Goal: Information Seeking & Learning: Learn about a topic

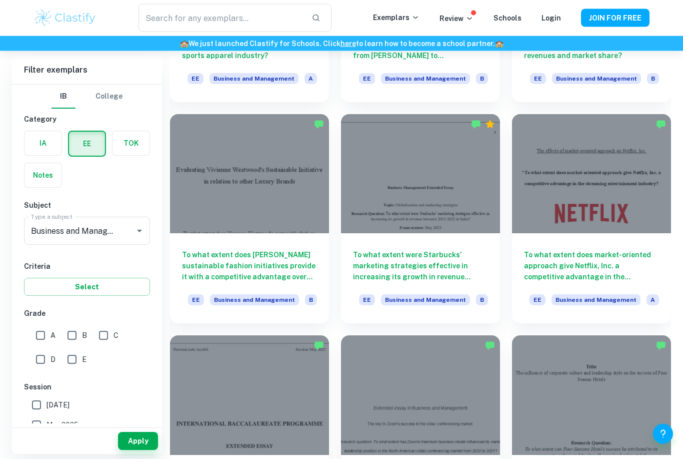
scroll to position [2005, 0]
click at [455, 429] on div at bounding box center [420, 395] width 159 height 120
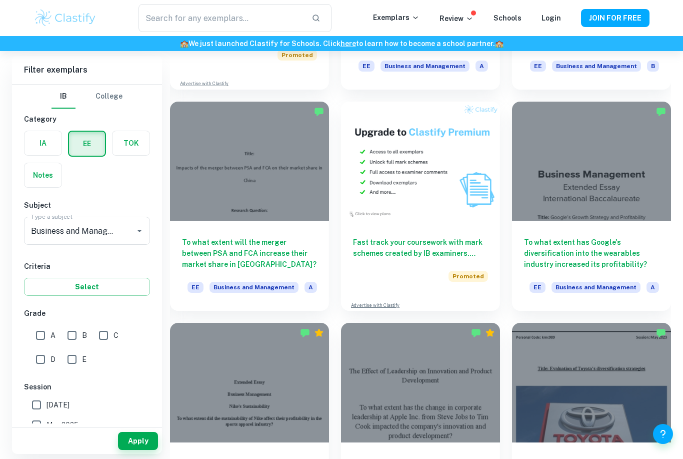
scroll to position [1574, 0]
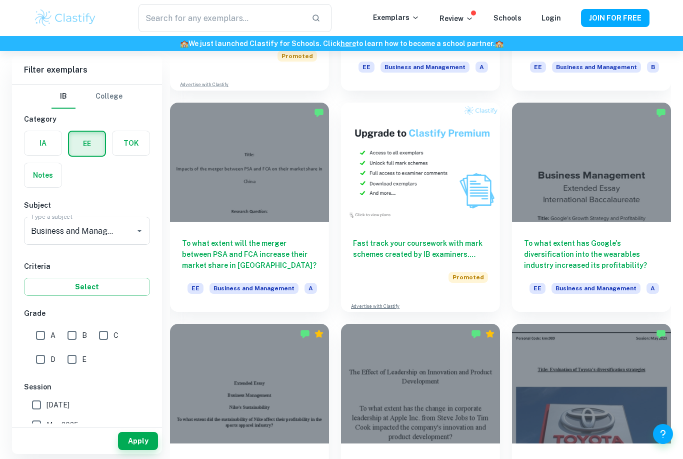
click at [280, 234] on div "To what extent will the merger between PSA and FCA increase their market share …" at bounding box center [249, 267] width 159 height 90
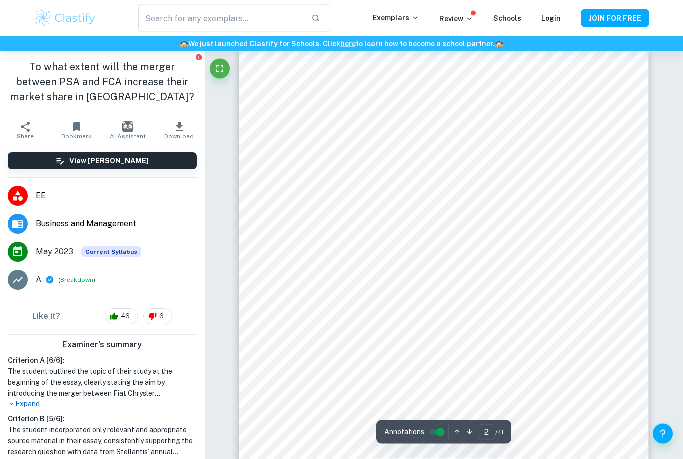
scroll to position [624, 0]
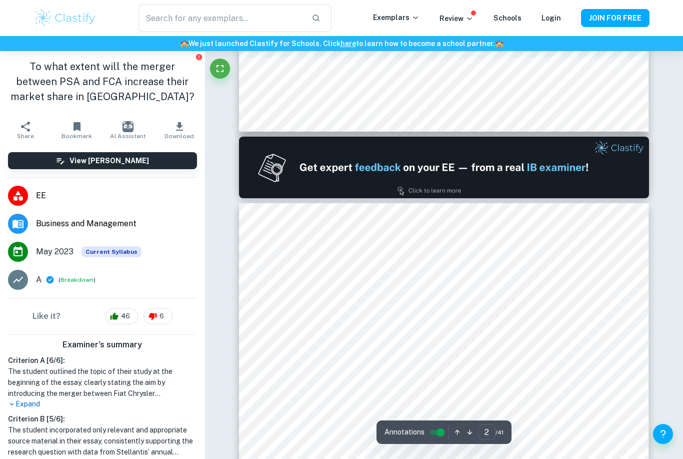
type input "1"
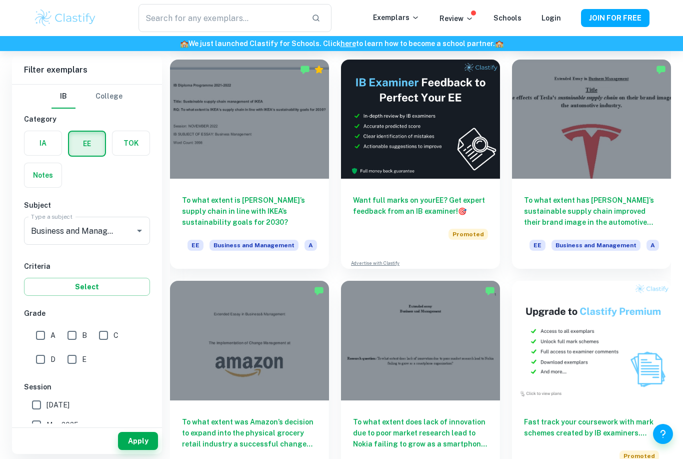
scroll to position [2502, 0]
click at [420, 159] on img at bounding box center [420, 120] width 159 height 120
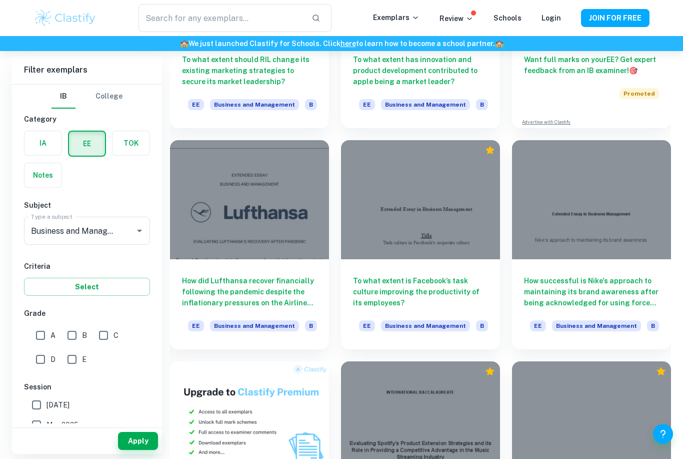
scroll to position [3759, 0]
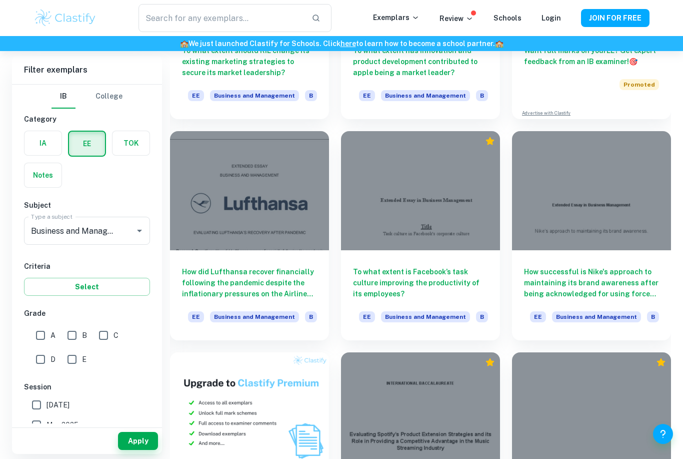
click at [298, 268] on h6 "How did Lufthansa recover financially following the pandemic despite the inflat…" at bounding box center [249, 282] width 135 height 33
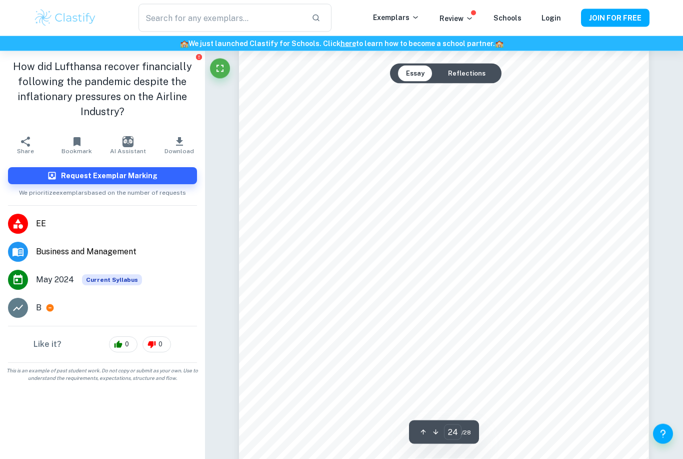
scroll to position [13915, 0]
type input "1"
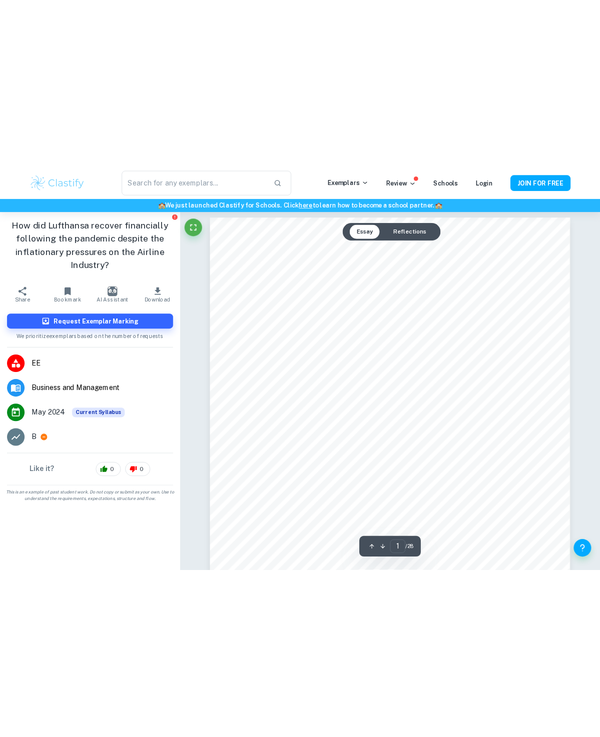
scroll to position [0, 0]
